Goal: Download file/media

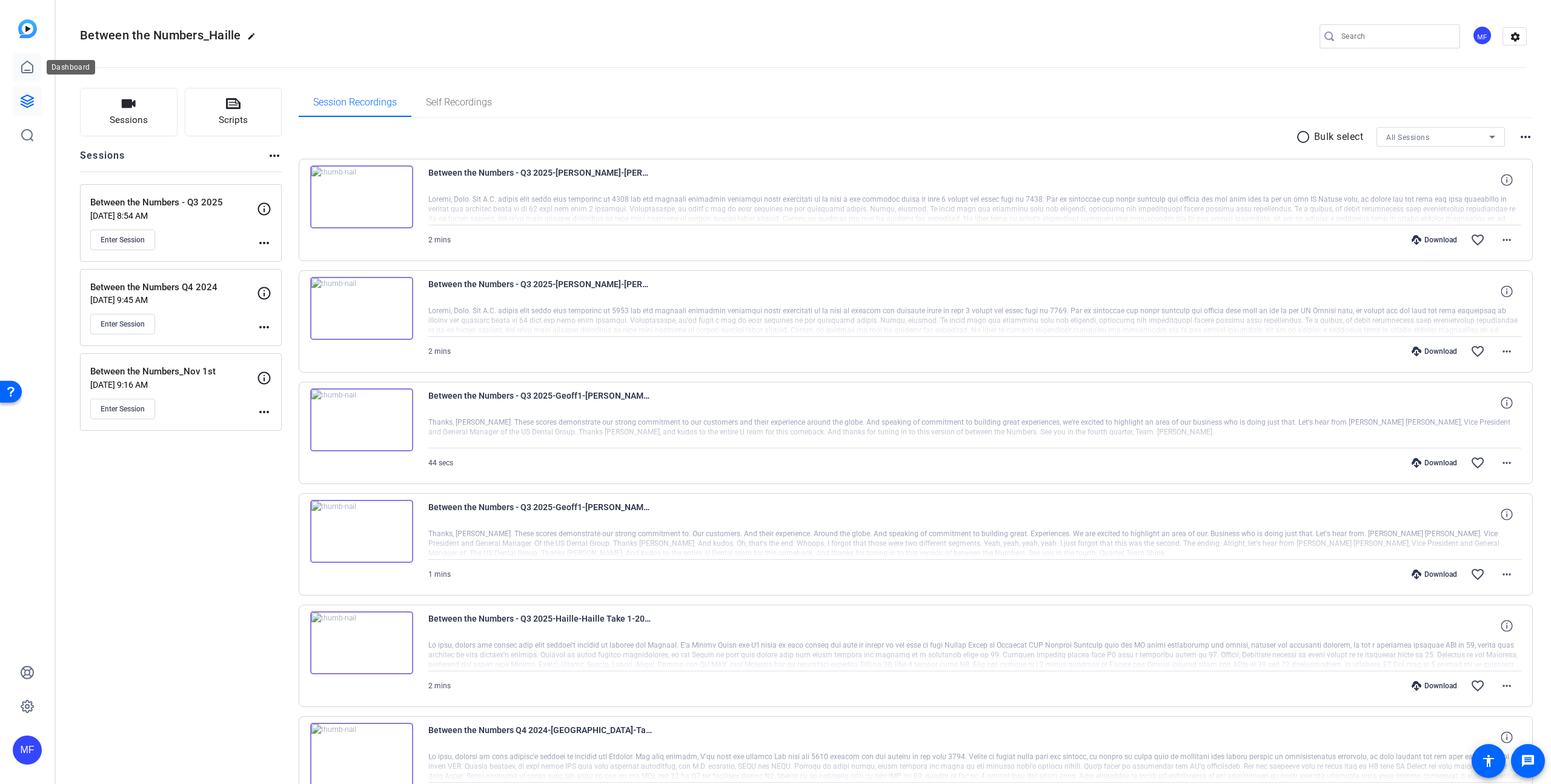
click at [19, 62] on link at bounding box center [28, 67] width 29 height 29
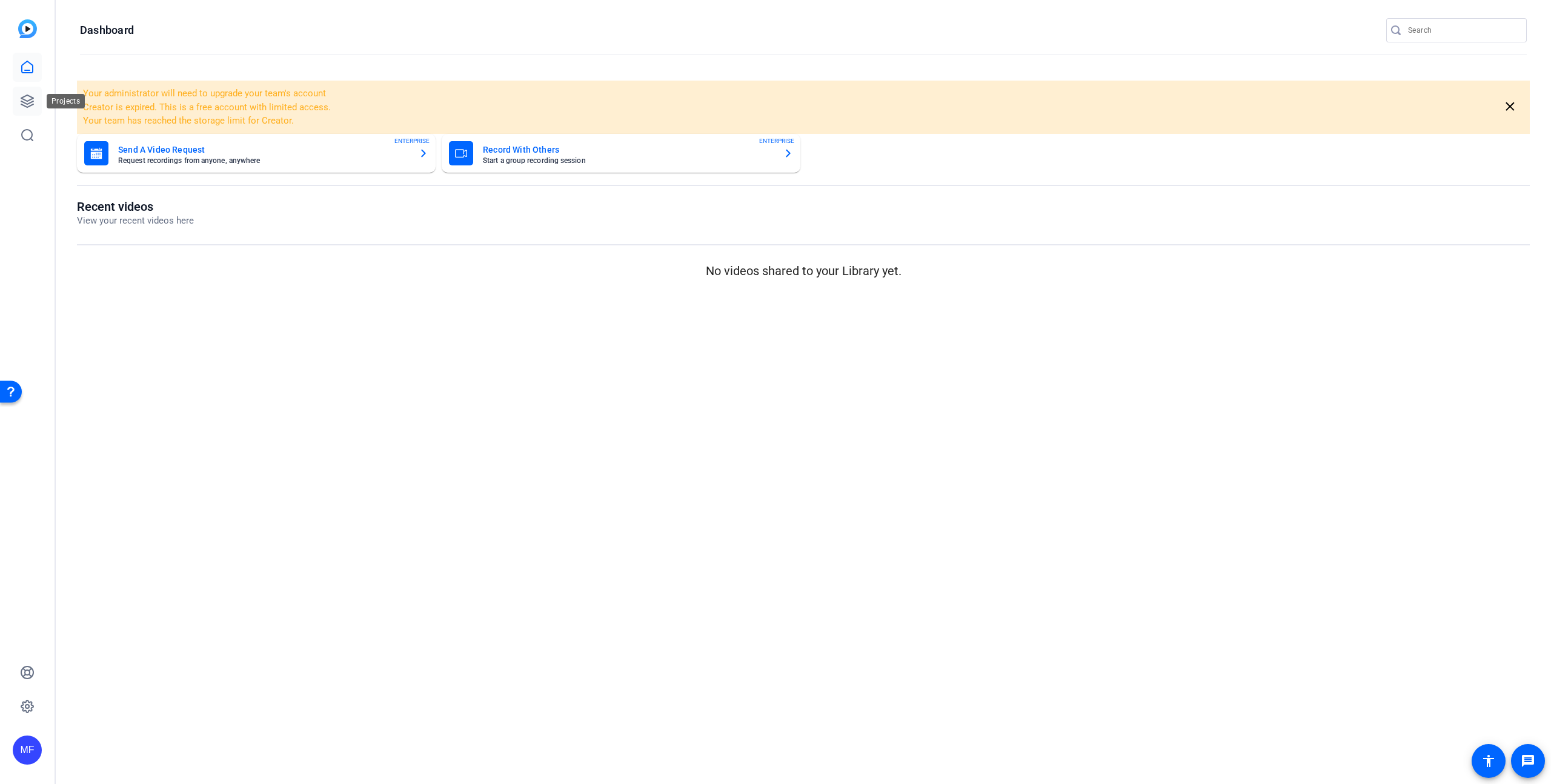
click at [25, 104] on icon at bounding box center [27, 101] width 15 height 15
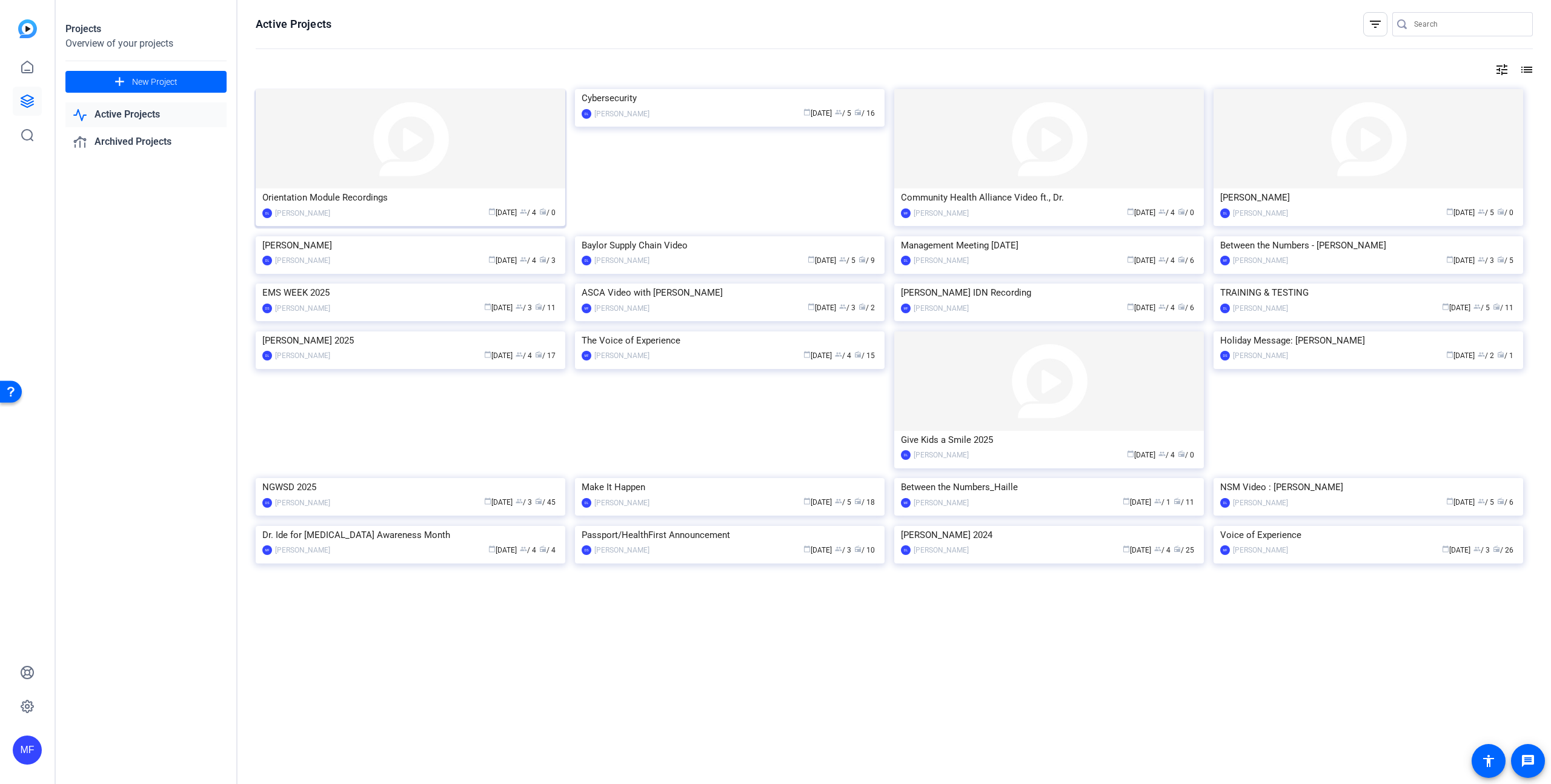
click at [512, 200] on div "Orientation Module Recordings" at bounding box center [410, 197] width 296 height 18
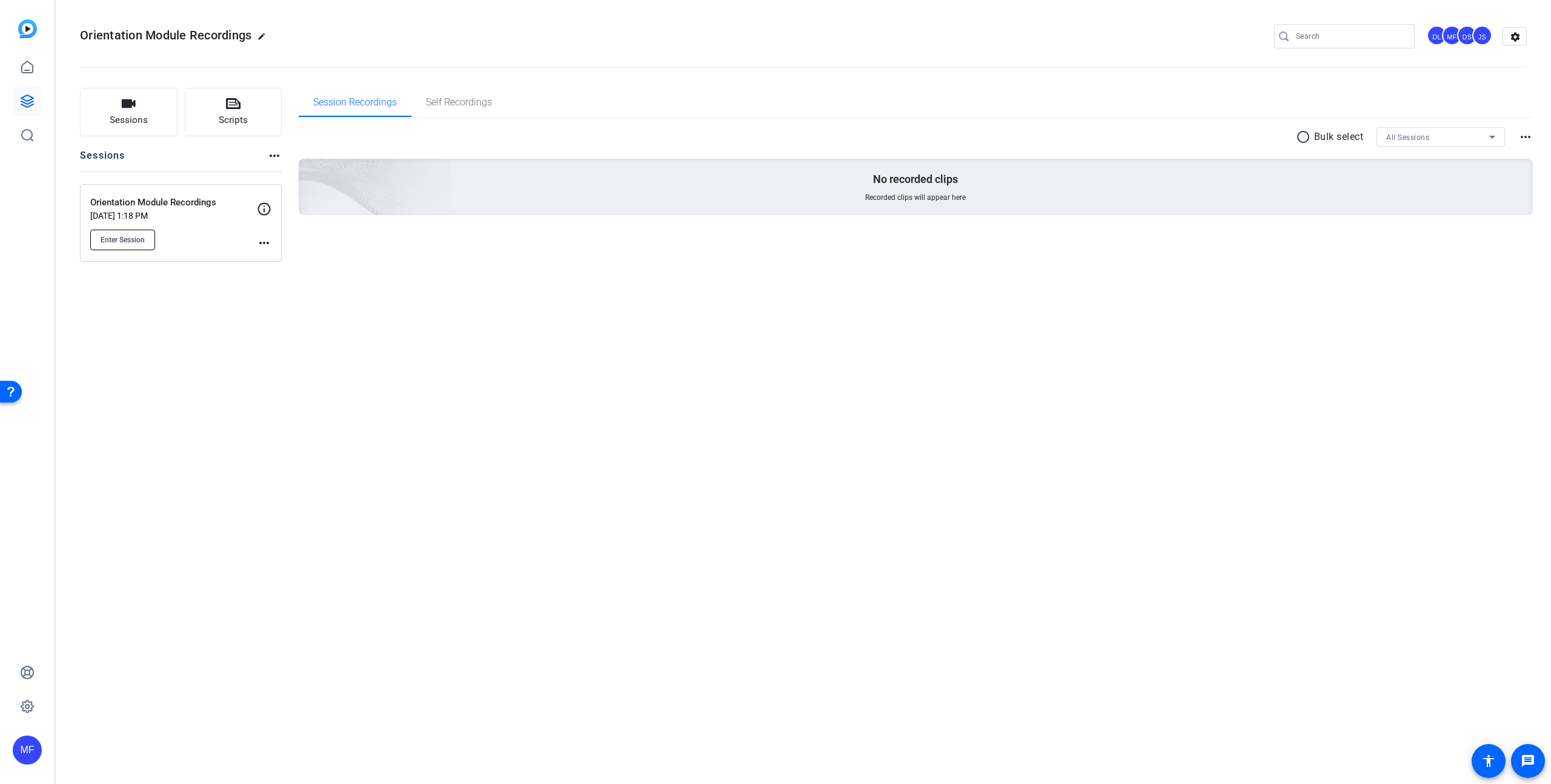
click at [141, 241] on span "Enter Session" at bounding box center [123, 240] width 44 height 10
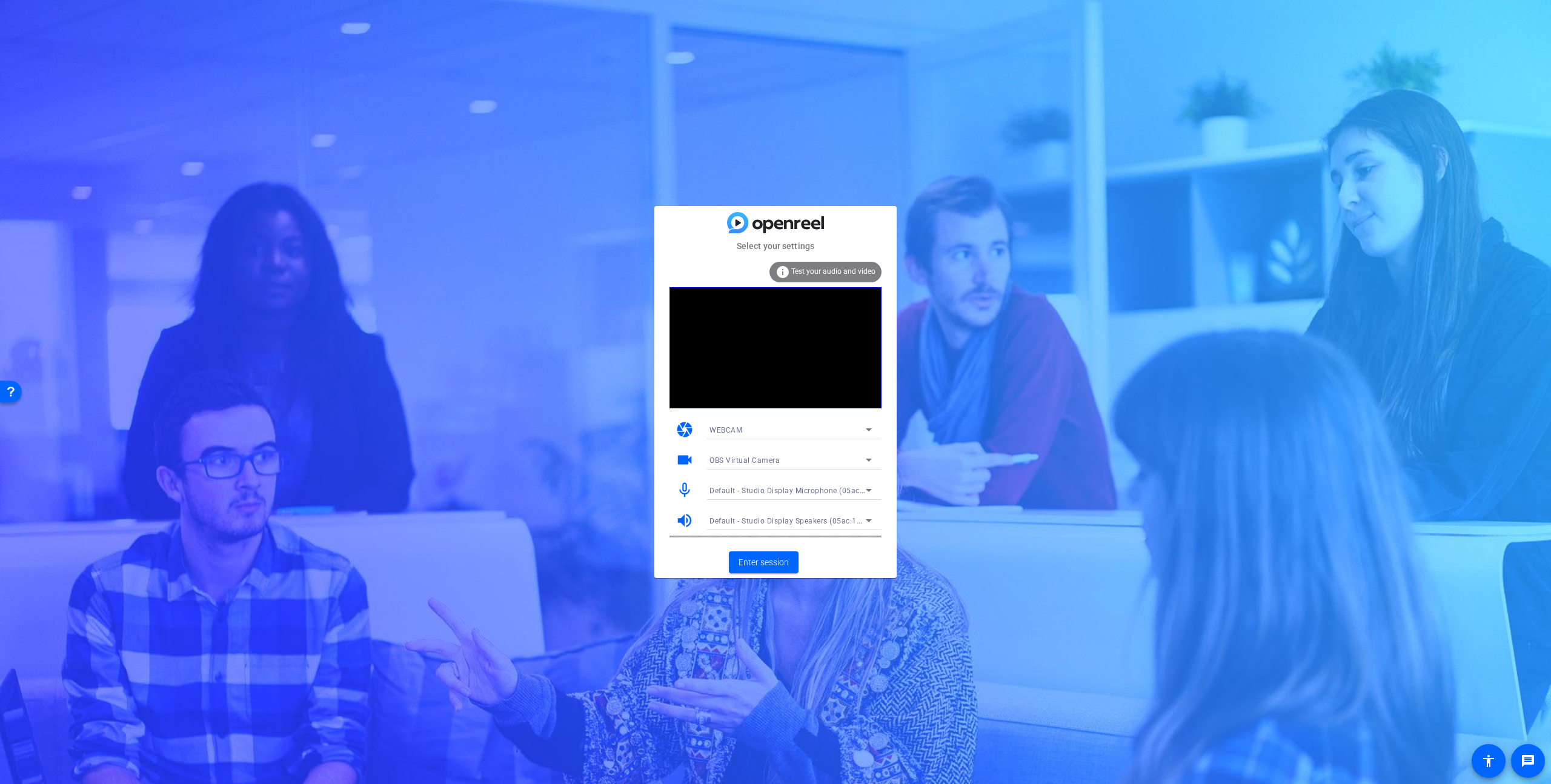
click at [770, 462] on span "OBS Virtual Camera" at bounding box center [745, 460] width 70 height 8
click at [761, 503] on span "Studio Display Camera (15bc:0000)" at bounding box center [772, 503] width 124 height 15
click at [743, 460] on span "Studio Display Camera (15bc:0000)" at bounding box center [773, 460] width 127 height 8
click at [586, 465] on div at bounding box center [775, 392] width 1551 height 784
click at [740, 561] on span "Enter session" at bounding box center [763, 562] width 50 height 13
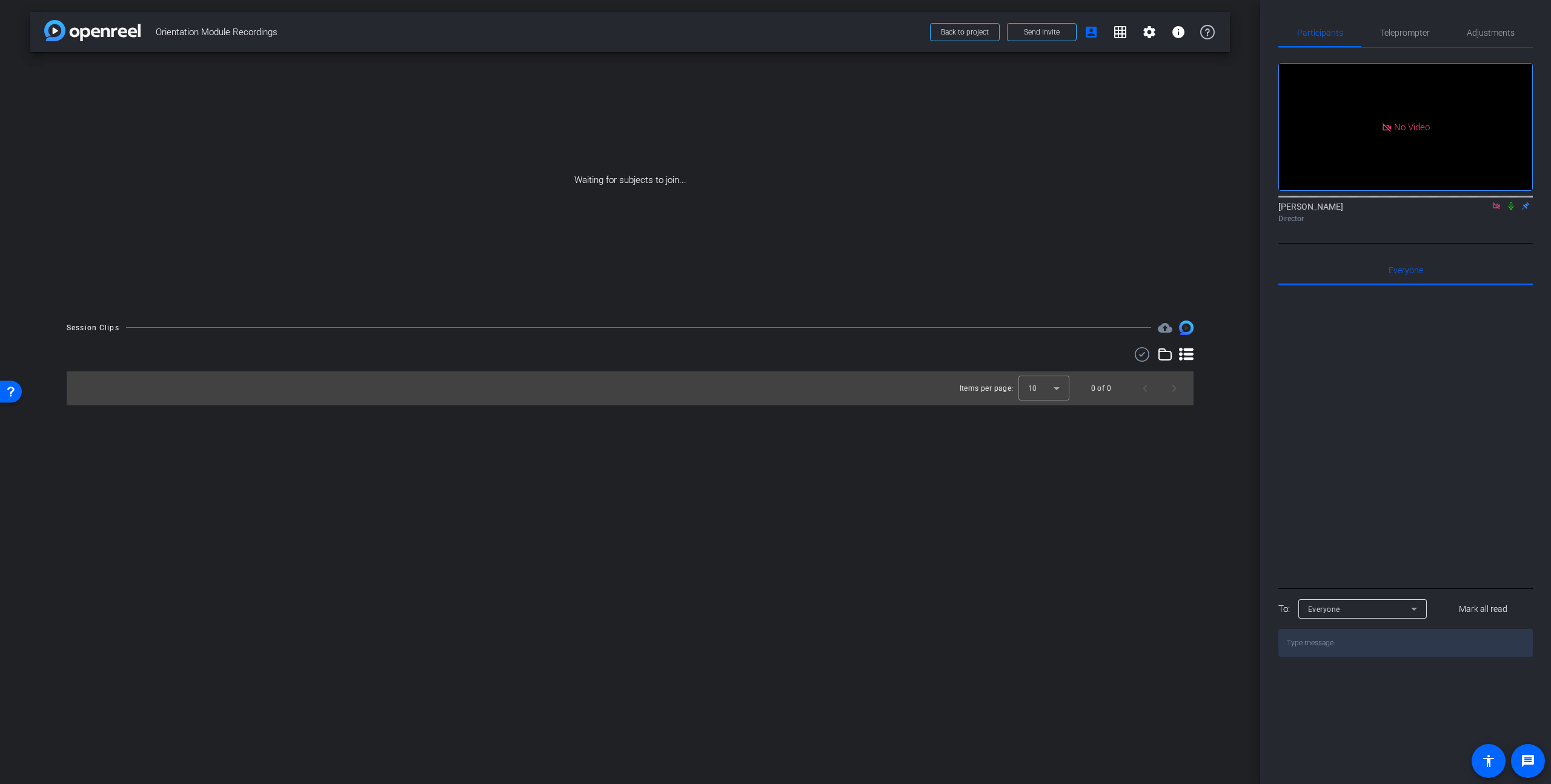
click at [1511, 210] on icon at bounding box center [1511, 206] width 5 height 8
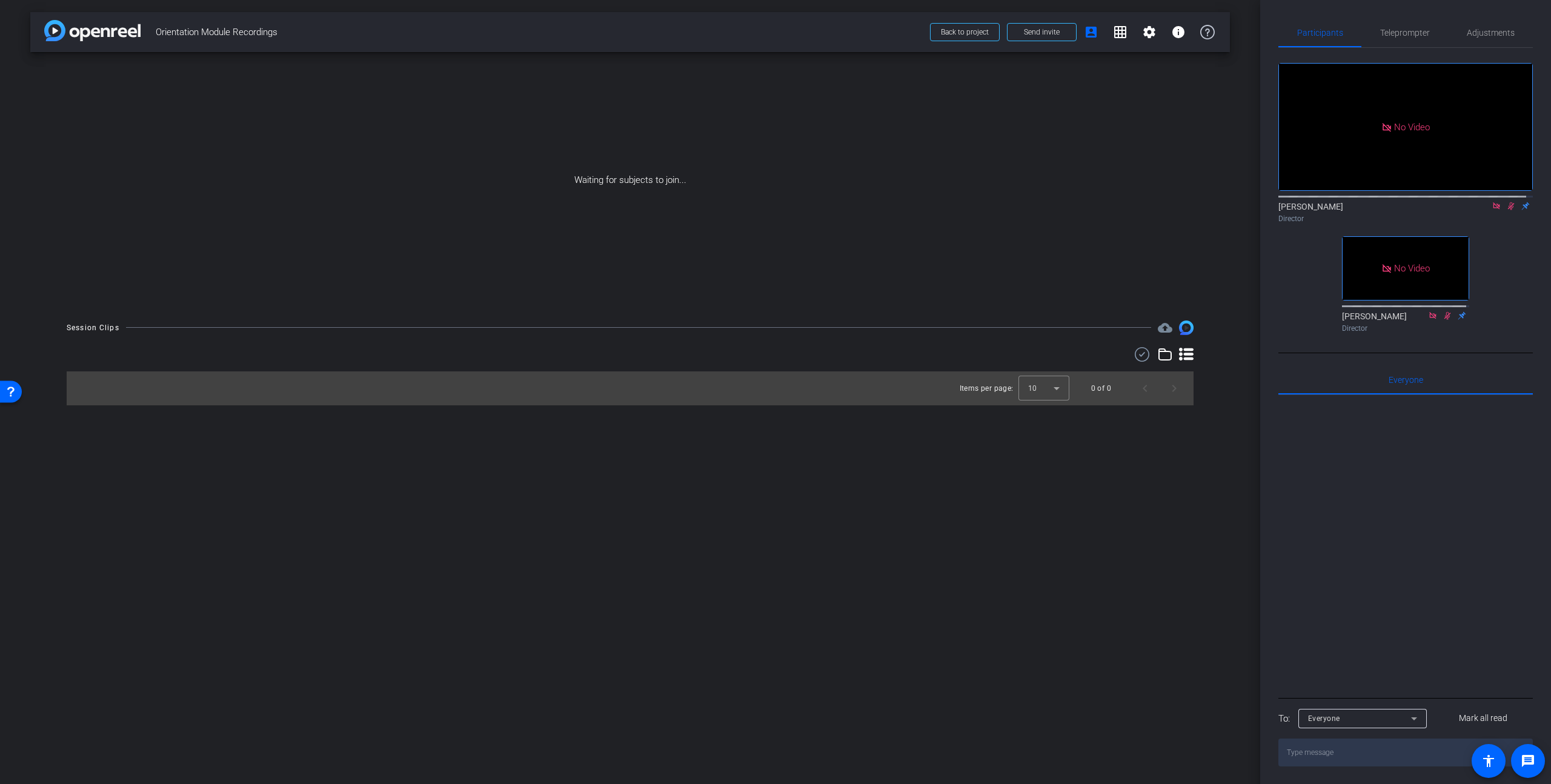
click at [1508, 210] on icon at bounding box center [1511, 206] width 7 height 8
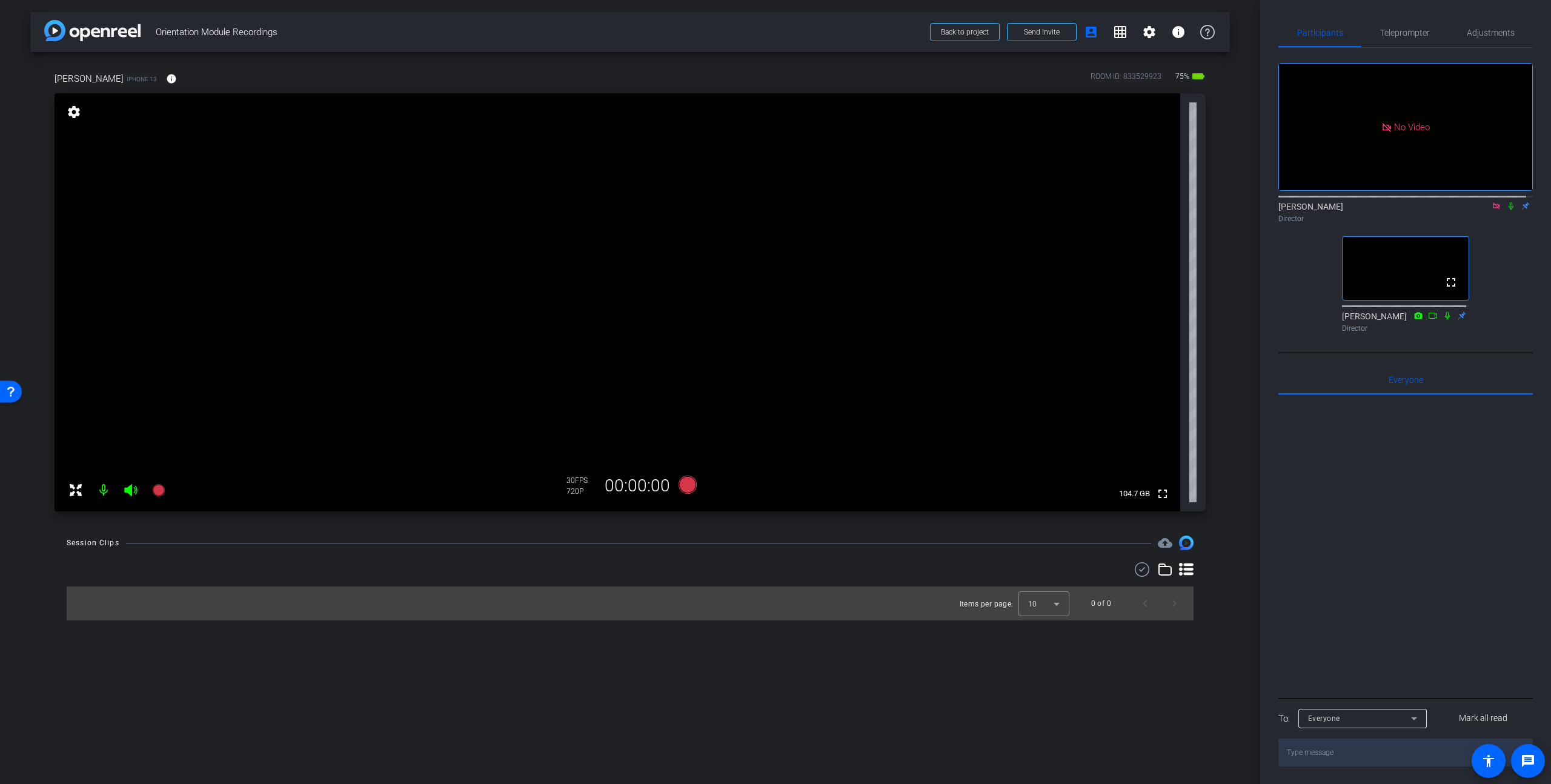
click at [1491, 210] on icon at bounding box center [1496, 205] width 10 height 8
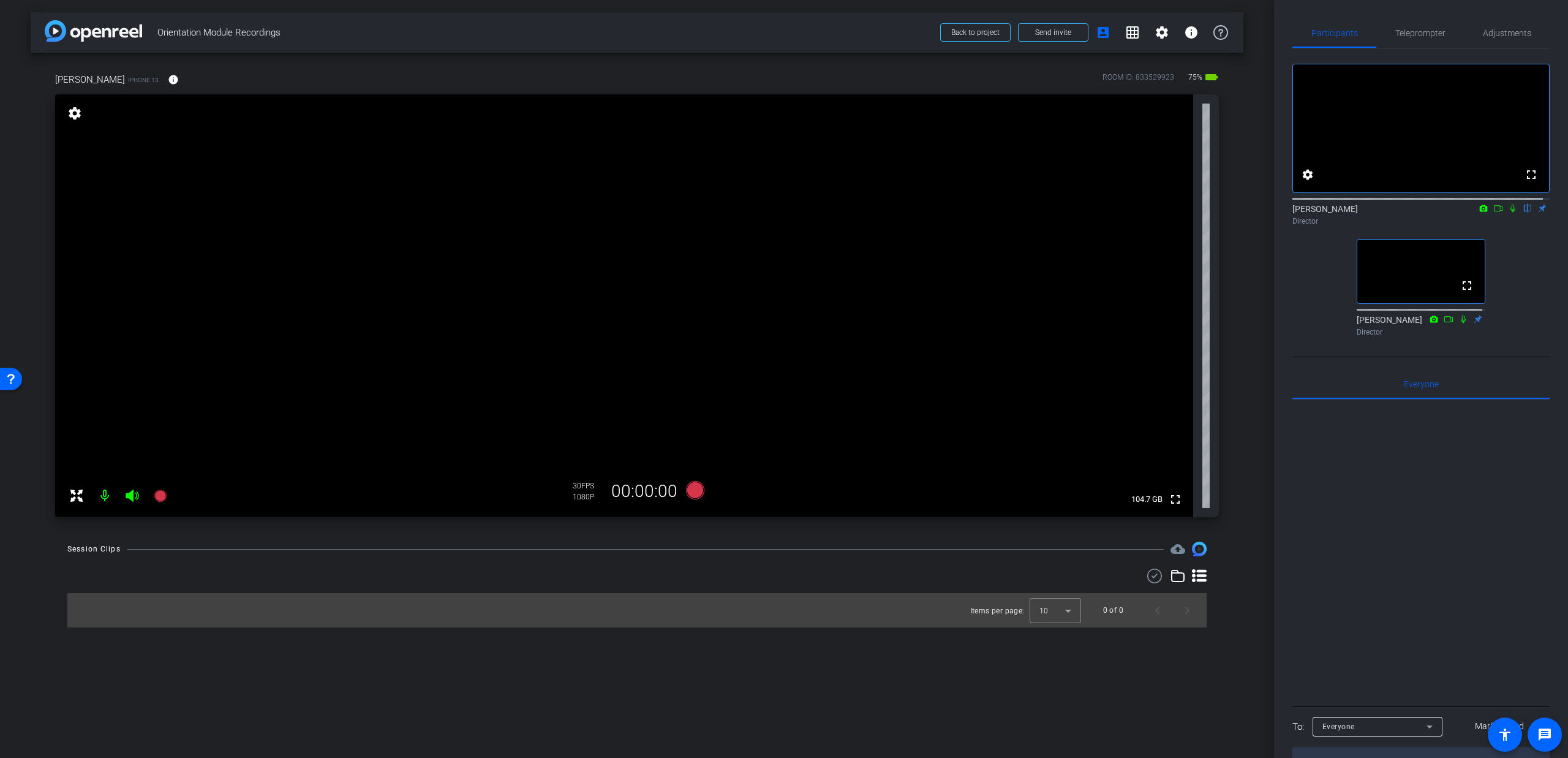
click at [130, 498] on icon at bounding box center [132, 495] width 13 height 12
click at [132, 496] on icon at bounding box center [132, 495] width 13 height 12
click at [1411, 34] on span "Teleprompter" at bounding box center [1420, 33] width 50 height 8
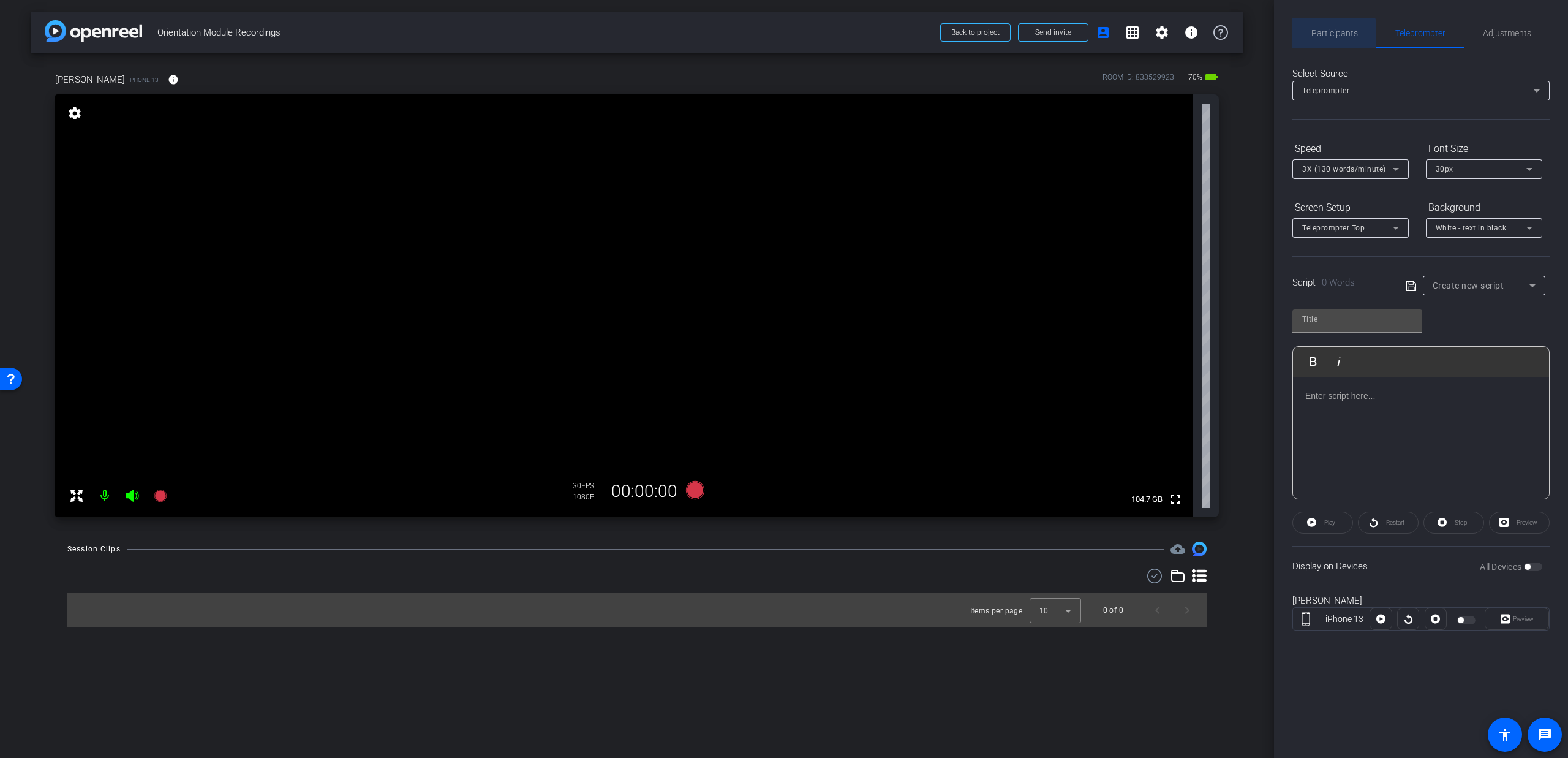
click at [1331, 34] on span "Participants" at bounding box center [1335, 33] width 46 height 8
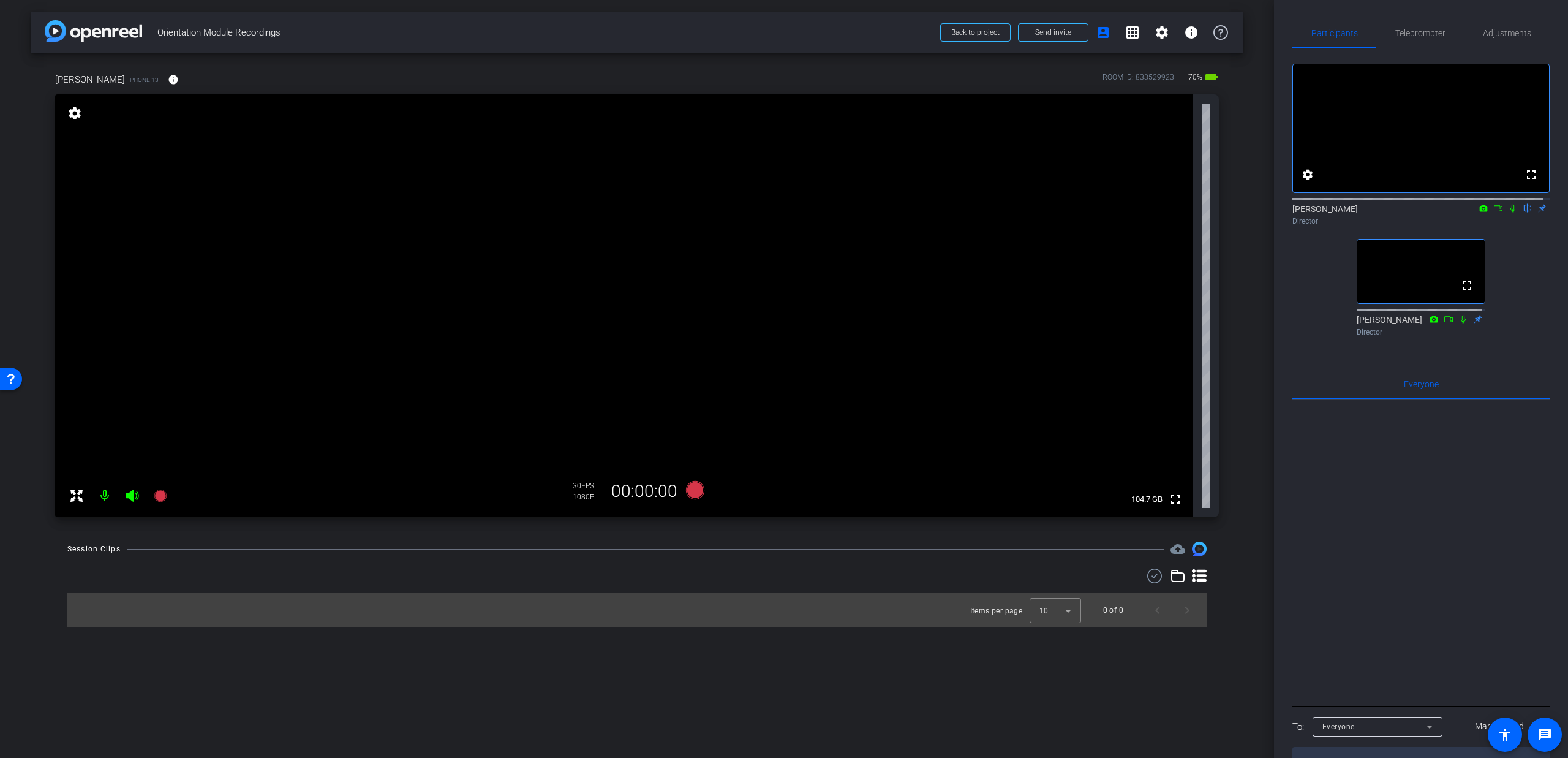
type input "[PERSON_NAME]"
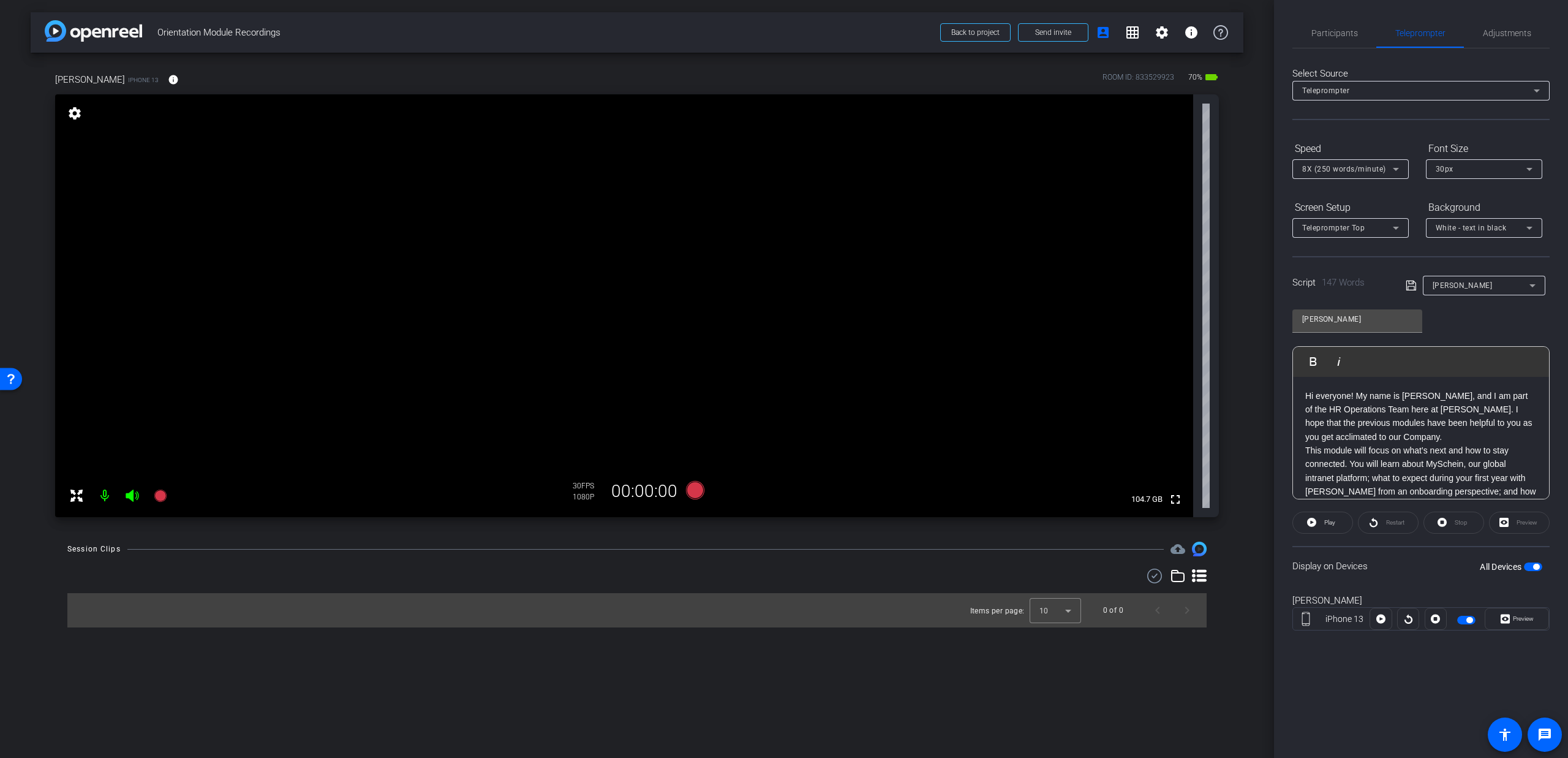
click at [1313, 437] on p "Hi everyone! My name is [PERSON_NAME], and I am part of the HR Operations Team …" at bounding box center [1421, 416] width 232 height 55
click at [1340, 22] on span "Participants" at bounding box center [1335, 33] width 46 height 30
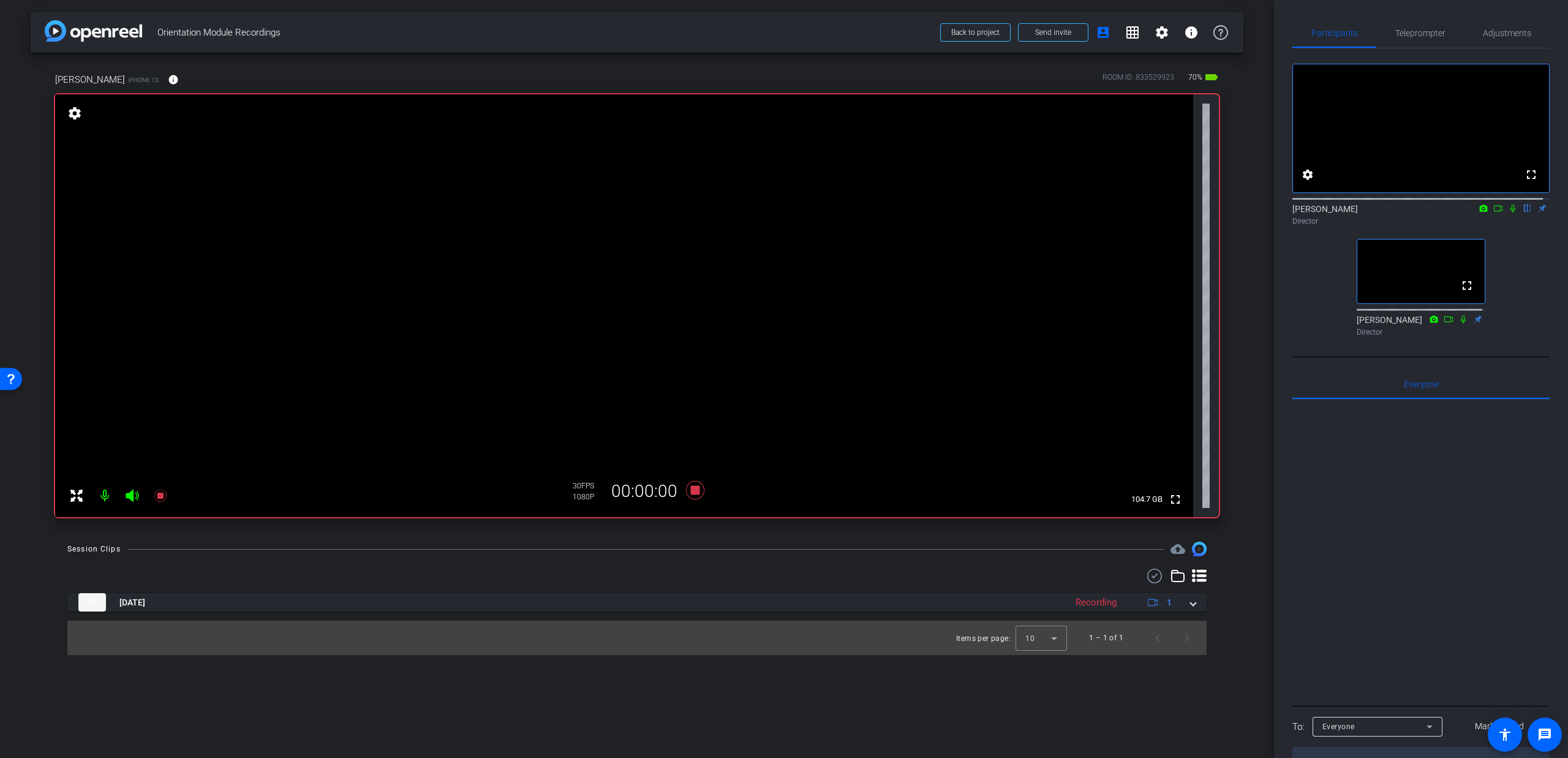
click at [134, 497] on icon at bounding box center [132, 496] width 15 height 15
click at [127, 497] on icon at bounding box center [132, 495] width 13 height 12
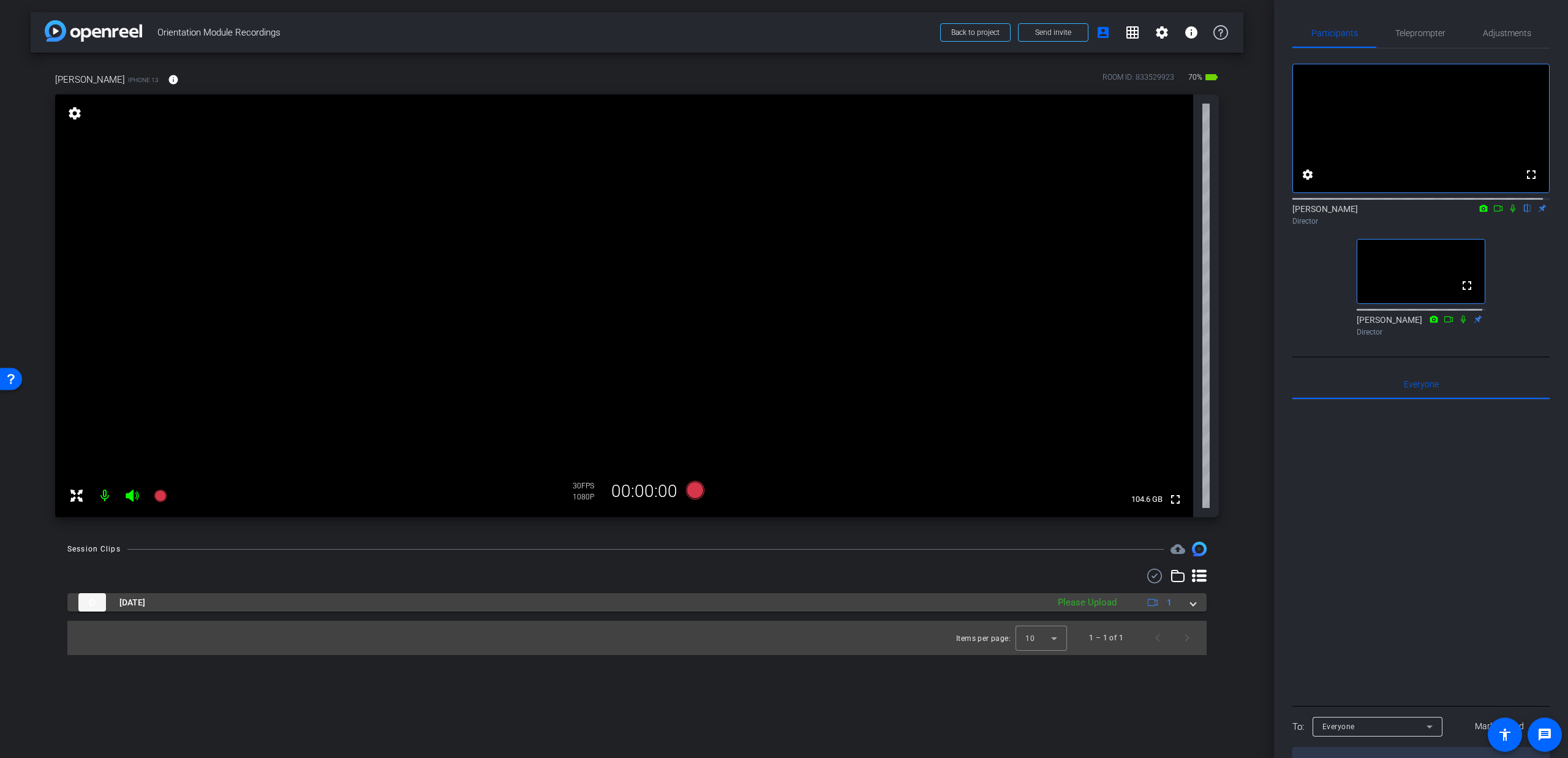
click at [1195, 606] on span at bounding box center [1193, 602] width 5 height 13
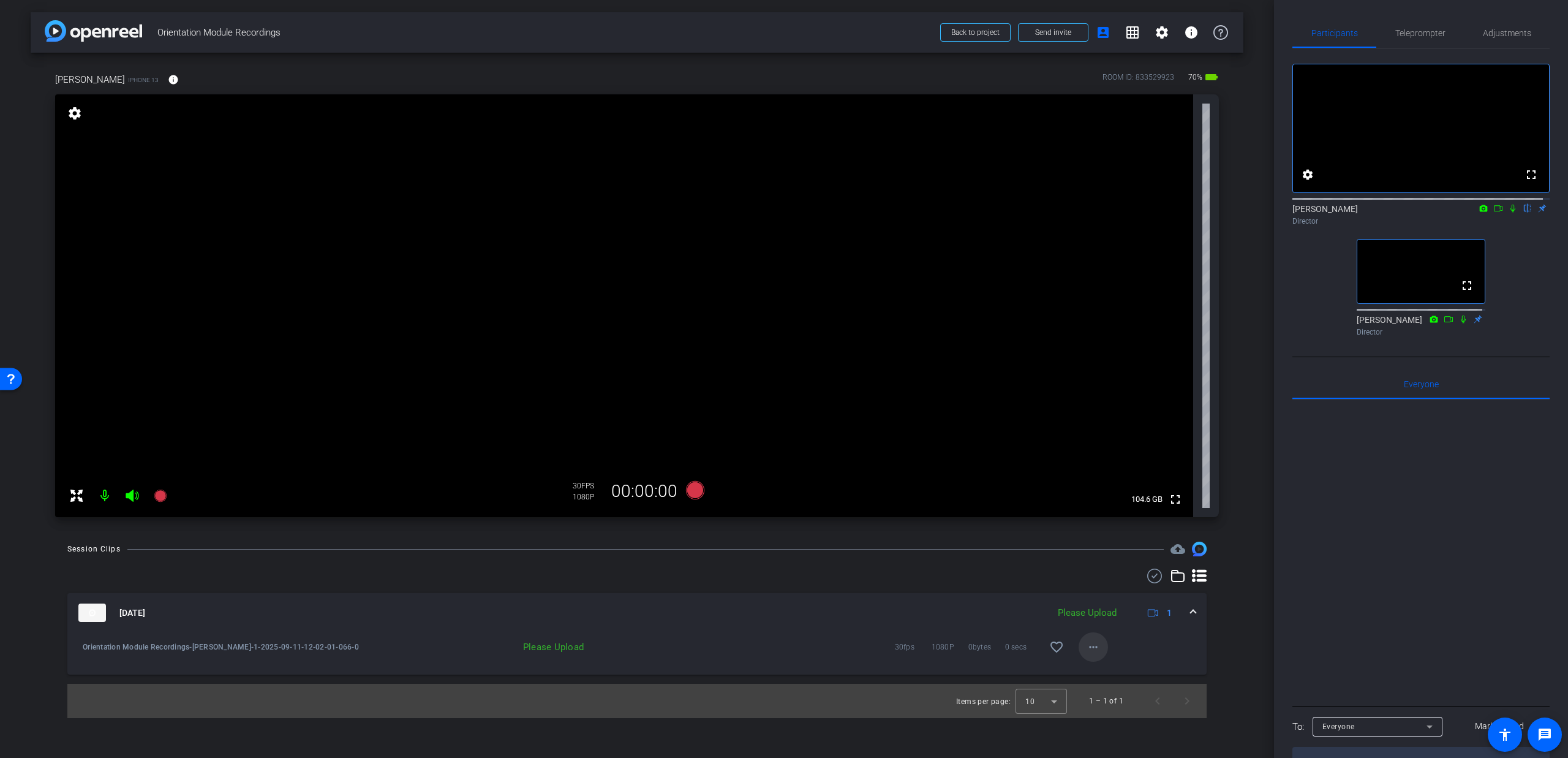
click at [1100, 647] on mat-icon "more_horiz" at bounding box center [1093, 647] width 15 height 15
click at [1033, 616] on div at bounding box center [784, 379] width 1568 height 758
click at [1090, 649] on mat-icon "more_horiz" at bounding box center [1093, 647] width 15 height 15
click at [994, 608] on div at bounding box center [784, 379] width 1568 height 758
click at [1103, 645] on span at bounding box center [1093, 647] width 30 height 30
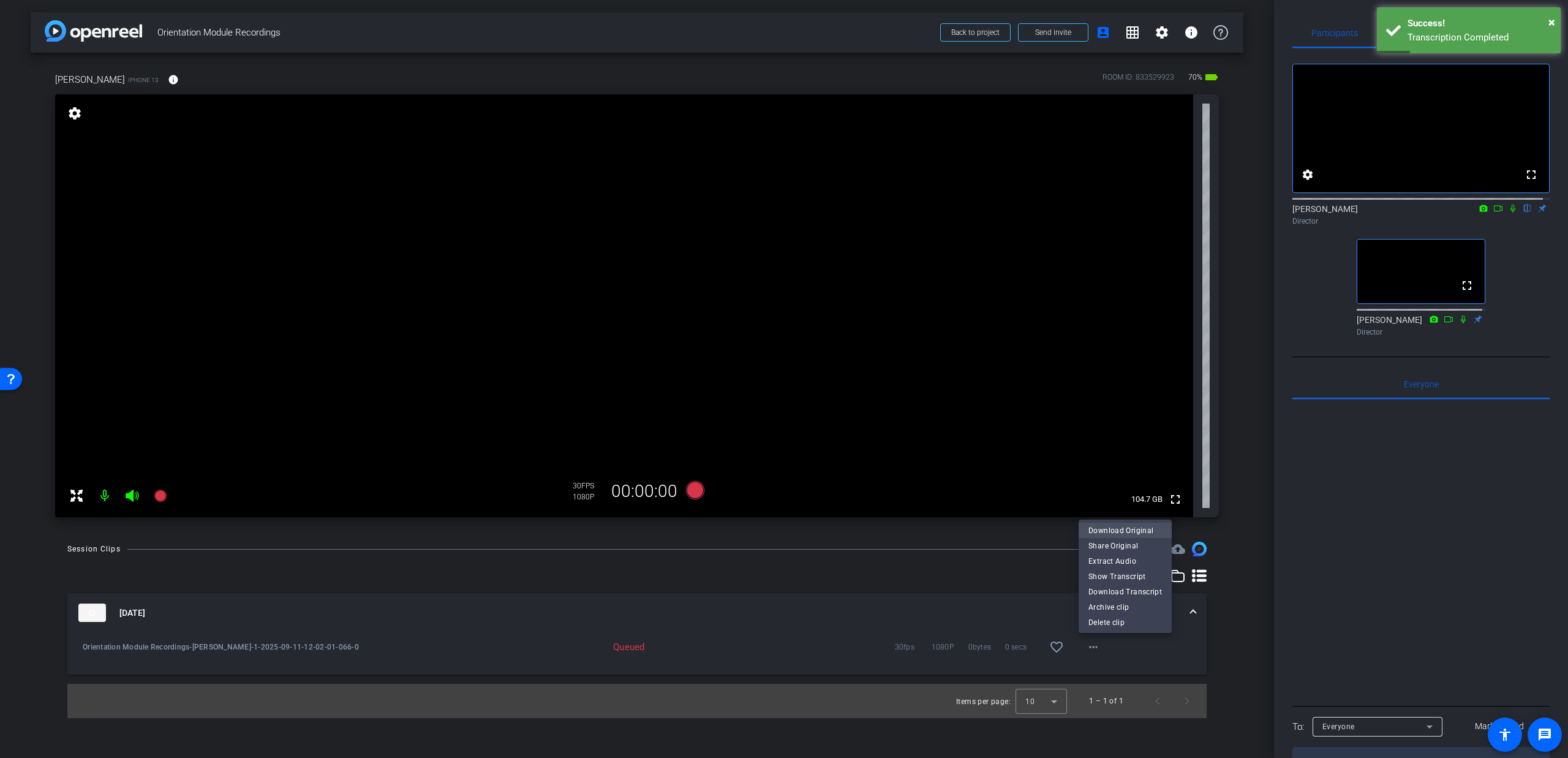
click at [1115, 533] on span "Download Original" at bounding box center [1124, 530] width 74 height 15
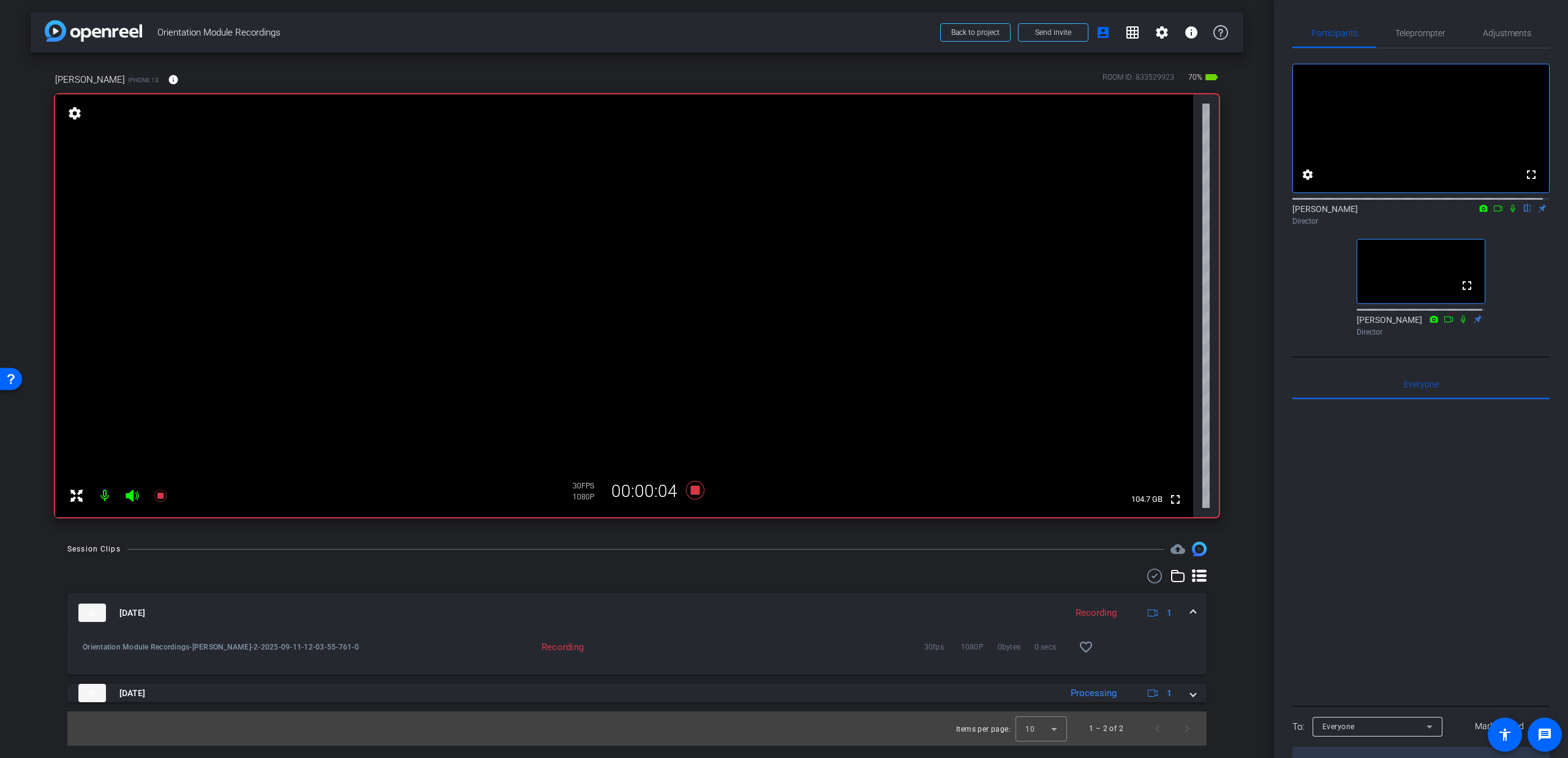
click at [130, 493] on icon at bounding box center [132, 495] width 13 height 12
click at [127, 500] on icon at bounding box center [132, 495] width 13 height 12
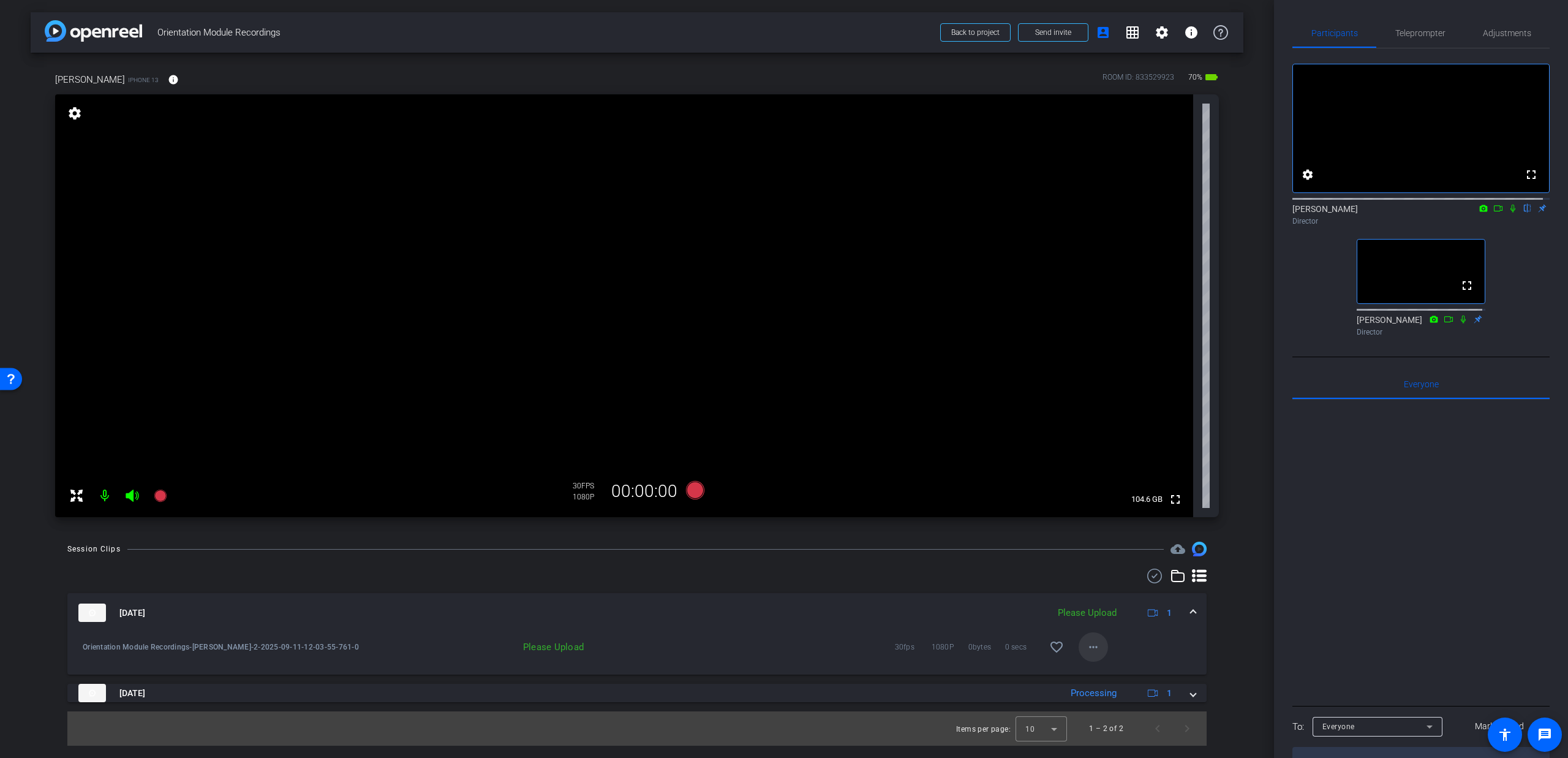
click at [1083, 648] on span at bounding box center [1093, 647] width 30 height 30
click at [1101, 669] on span "Upload" at bounding box center [1112, 673] width 49 height 15
click at [1092, 645] on mat-icon "more_horiz" at bounding box center [1093, 647] width 15 height 15
click at [1109, 546] on span "Download Original" at bounding box center [1133, 545] width 89 height 15
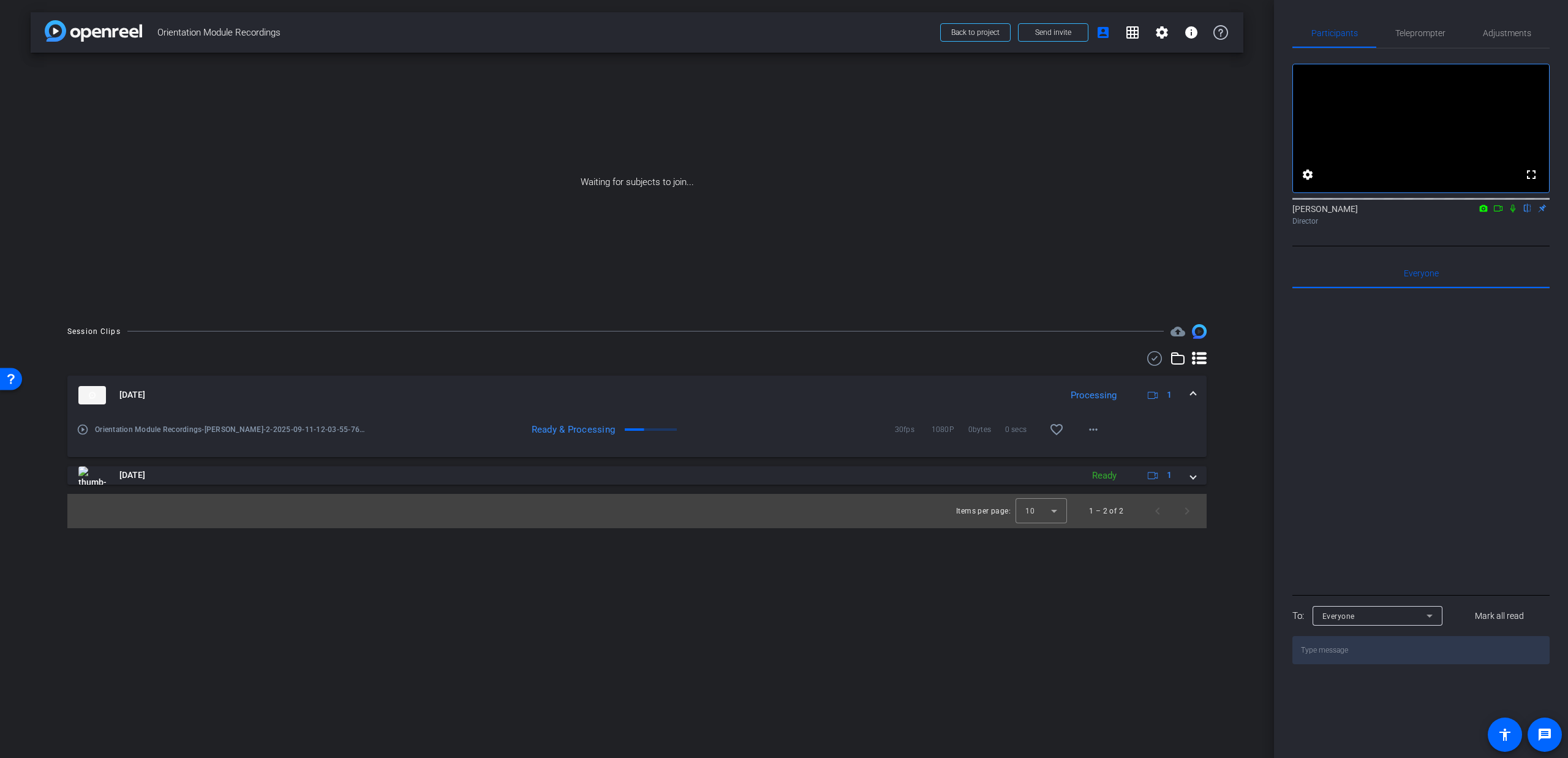
click at [1496, 213] on icon at bounding box center [1498, 208] width 10 height 8
click at [1527, 213] on icon at bounding box center [1527, 209] width 5 height 8
click at [1098, 428] on mat-icon "more_horiz" at bounding box center [1093, 429] width 15 height 15
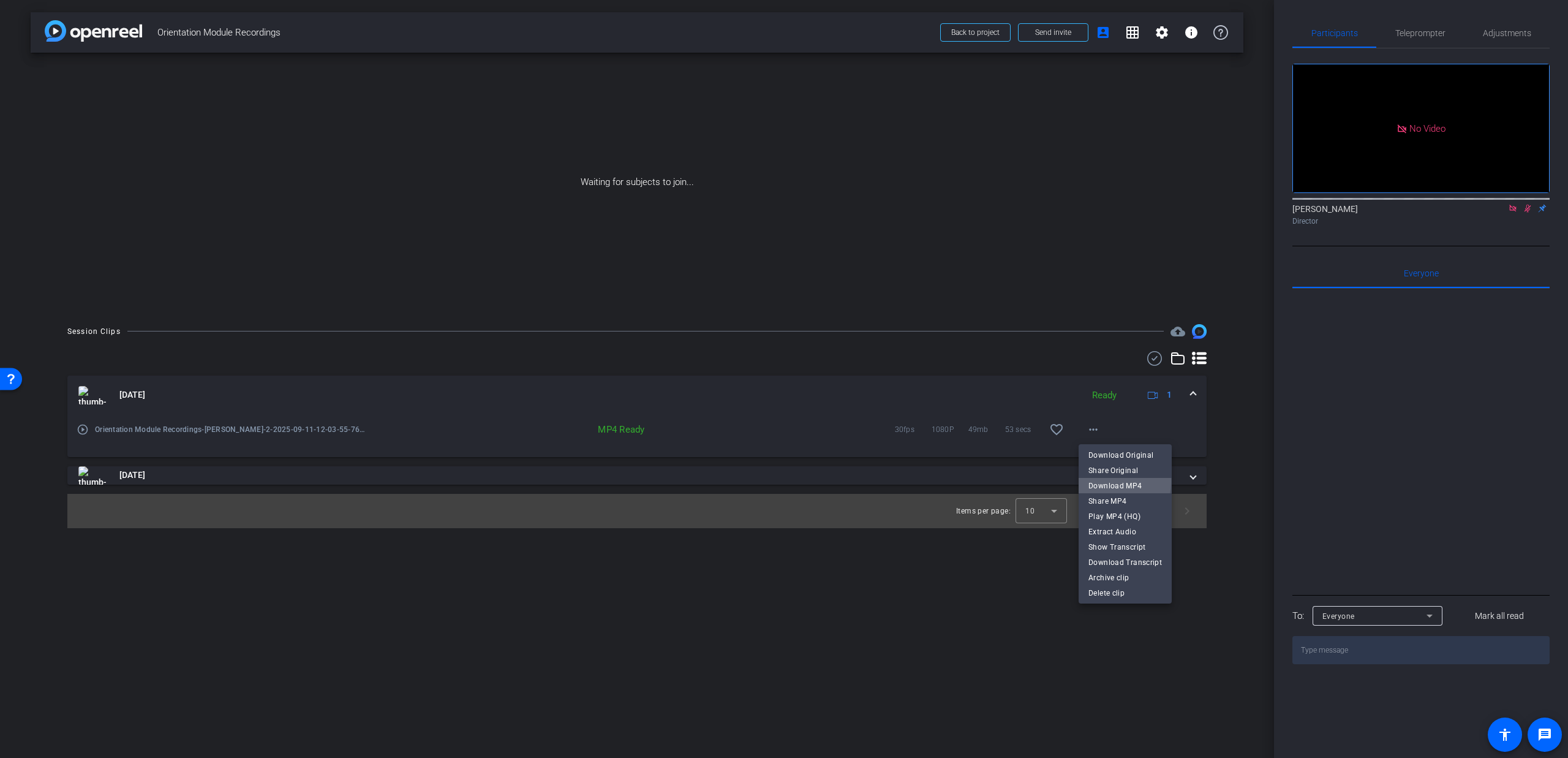
click at [1101, 482] on span "Download MP4" at bounding box center [1124, 486] width 74 height 15
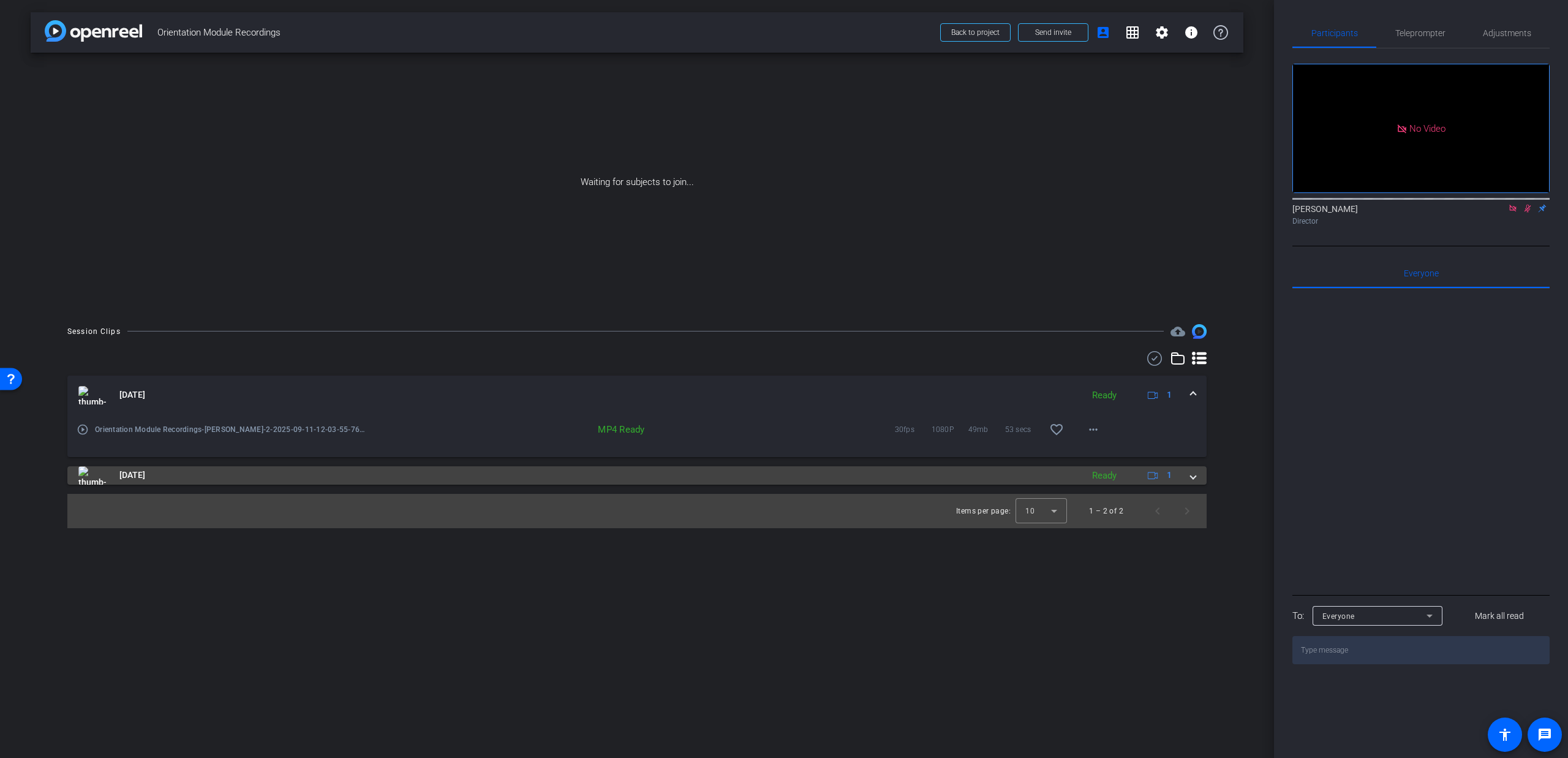
click at [1194, 476] on span at bounding box center [1193, 475] width 5 height 13
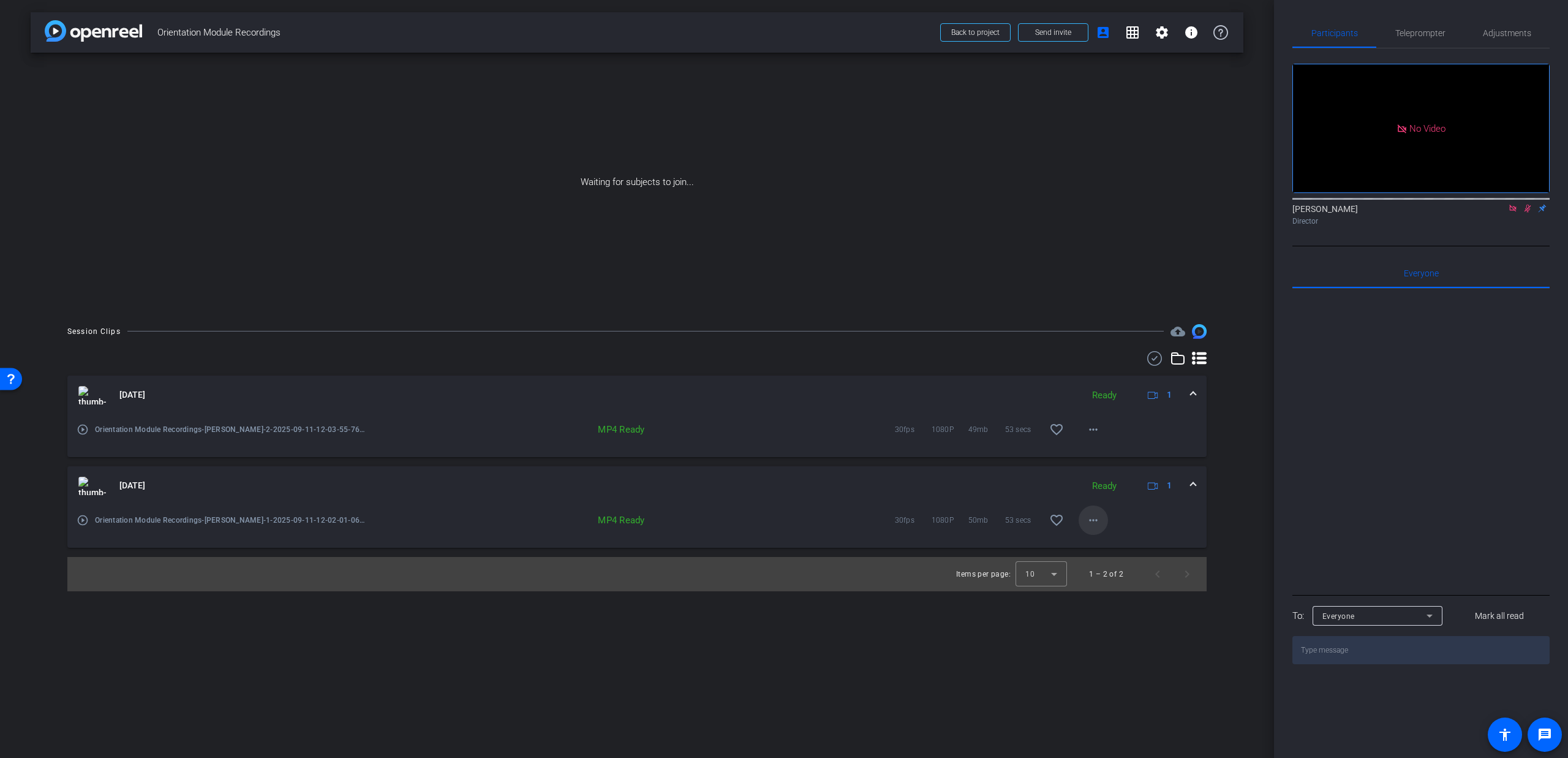
click at [1081, 520] on span at bounding box center [1093, 521] width 30 height 30
click at [1120, 576] on span "Download MP4" at bounding box center [1124, 577] width 74 height 15
